Goal: Task Accomplishment & Management: Use online tool/utility

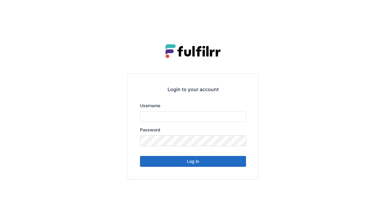
type input "******"
click at [205, 159] on button "Log in" at bounding box center [193, 161] width 106 height 11
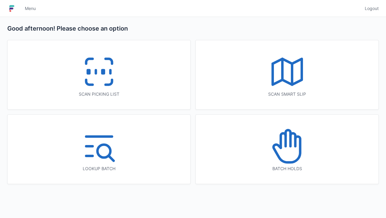
click at [290, 151] on icon at bounding box center [287, 146] width 39 height 39
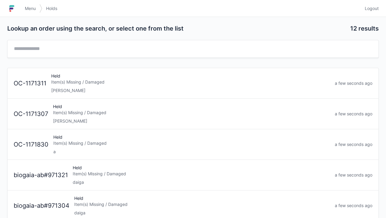
click at [162, 148] on div "Held Item(s) Missing / Damaged a" at bounding box center [192, 144] width 282 height 21
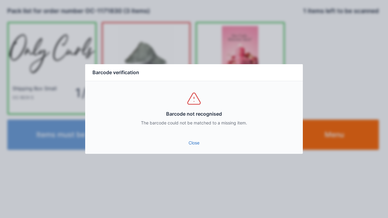
click at [193, 138] on link "Close" at bounding box center [194, 143] width 208 height 11
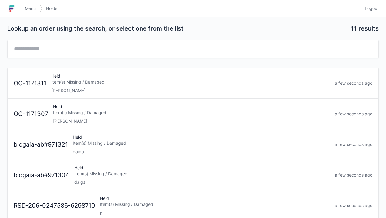
click at [376, 8] on span "Logout" at bounding box center [372, 8] width 14 height 6
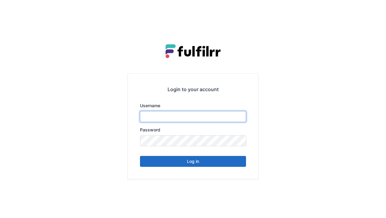
type input "******"
click at [186, 166] on button "Log in" at bounding box center [193, 161] width 106 height 11
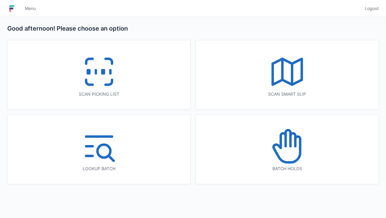
click at [105, 81] on icon at bounding box center [99, 71] width 39 height 39
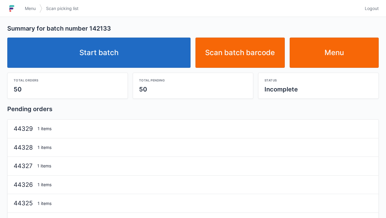
click at [78, 55] on link "Start batch" at bounding box center [98, 53] width 183 height 30
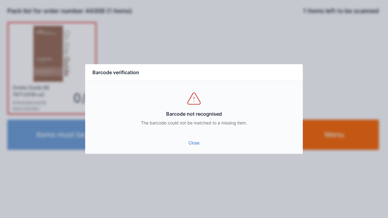
click at [191, 142] on link "Close" at bounding box center [194, 143] width 208 height 11
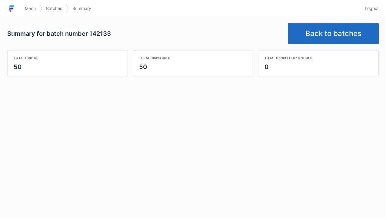
click at [369, 6] on span "Logout" at bounding box center [372, 8] width 14 height 6
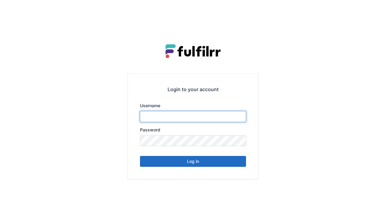
type input "******"
click at [201, 165] on button "Log in" at bounding box center [193, 161] width 106 height 11
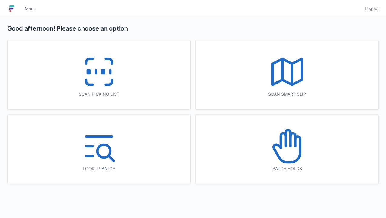
click at [281, 144] on icon at bounding box center [283, 140] width 5 height 15
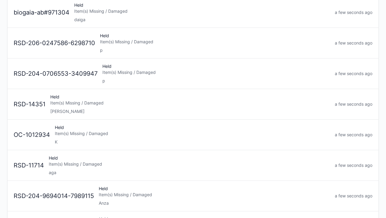
scroll to position [71, 0]
click at [199, 101] on div "Item(s) Missing / Damaged" at bounding box center [190, 103] width 280 height 6
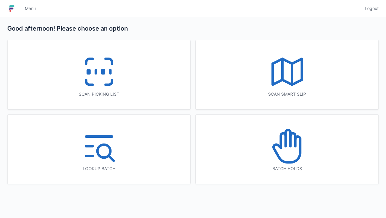
click at [283, 145] on icon at bounding box center [287, 146] width 39 height 39
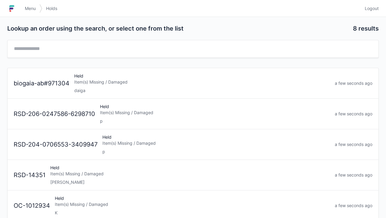
click at [172, 80] on div "Item(s) Missing / Damaged" at bounding box center [202, 82] width 256 height 6
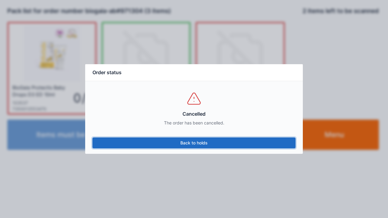
click at [192, 143] on link "Back to holds" at bounding box center [193, 143] width 203 height 11
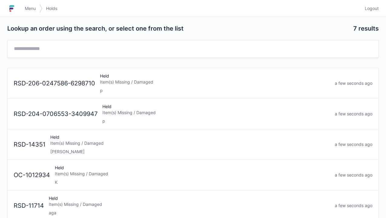
click at [217, 77] on div "Held Item(s) Missing / Damaged p" at bounding box center [215, 83] width 235 height 21
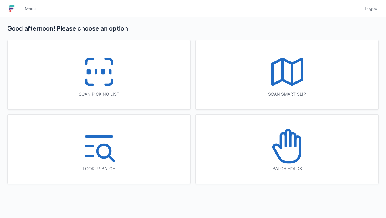
click at [299, 152] on icon at bounding box center [286, 150] width 27 height 26
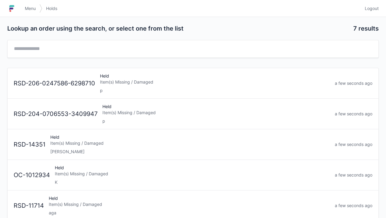
click at [124, 168] on div "Held Item(s) Missing / Damaged K" at bounding box center [192, 175] width 280 height 21
